Goal: Find specific page/section

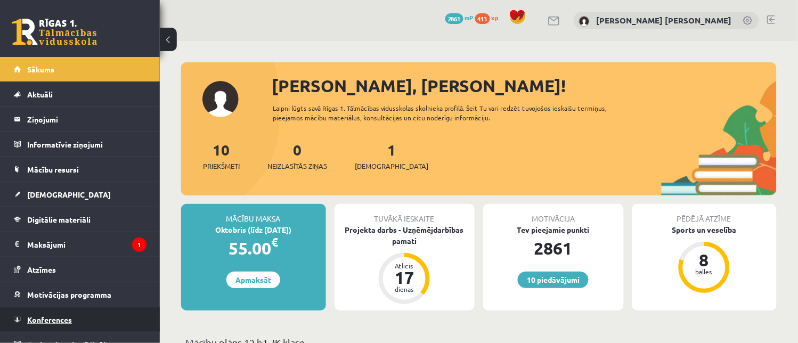
click at [82, 313] on link "Konferences" at bounding box center [80, 319] width 133 height 25
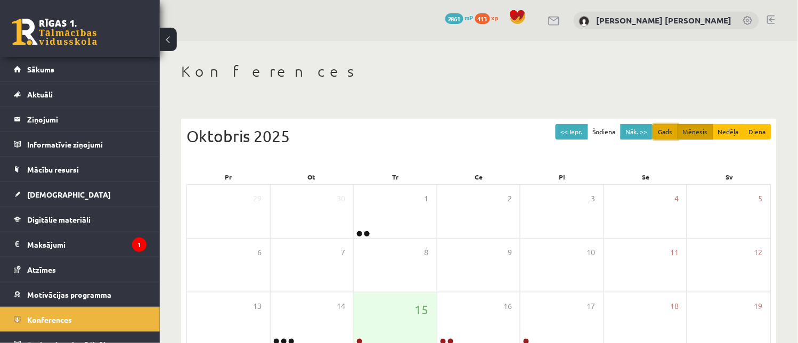
click at [670, 126] on button "Gads" at bounding box center [665, 131] width 25 height 15
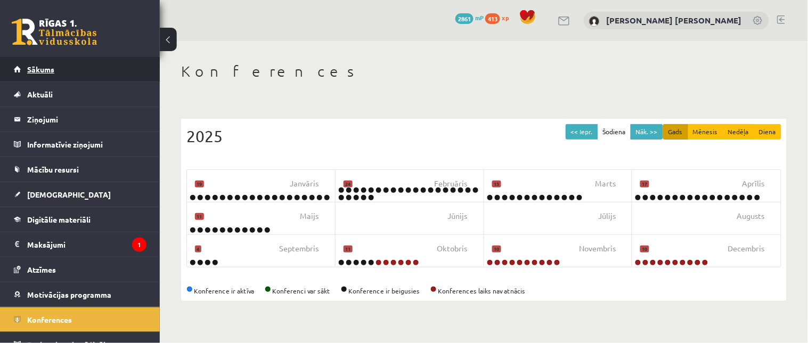
click at [94, 80] on link "Sākums" at bounding box center [80, 69] width 133 height 25
